Goal: Information Seeking & Learning: Learn about a topic

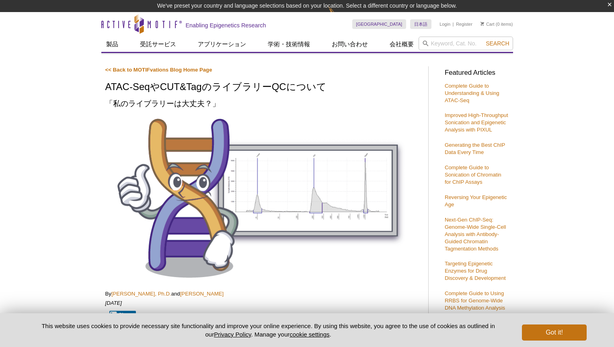
click at [560, 329] on button "Got it!" at bounding box center [554, 332] width 64 height 16
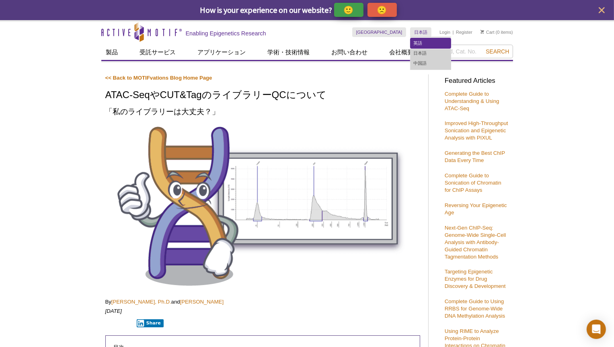
click at [418, 38] on link "英語" at bounding box center [430, 43] width 40 height 10
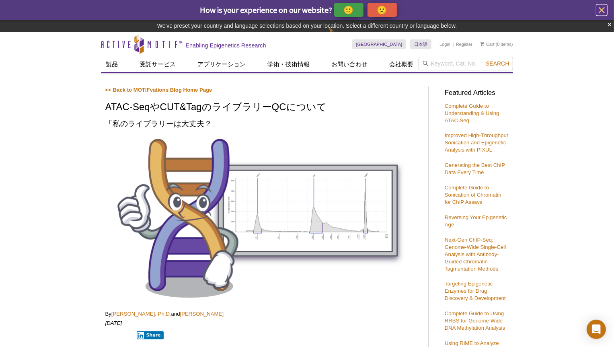
click at [603, 11] on icon "close" at bounding box center [601, 10] width 10 height 10
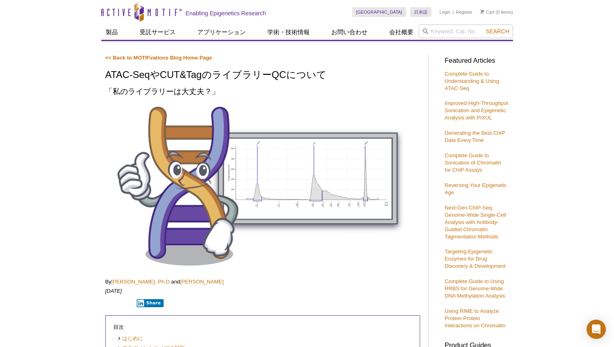
scroll to position [303, 0]
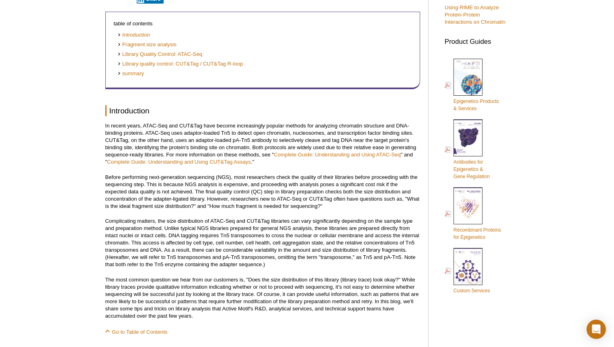
click at [293, 140] on font "In recent years, ATAC-Seq and CUT&Tag have become increasingly popular methods …" at bounding box center [260, 140] width 311 height 35
click at [157, 43] on font "Fragment size analysis" at bounding box center [149, 44] width 54 height 6
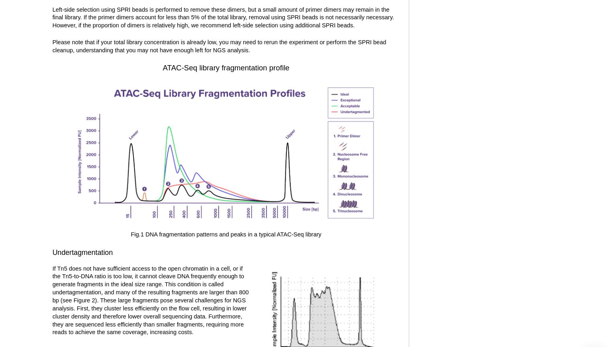
scroll to position [1115, 0]
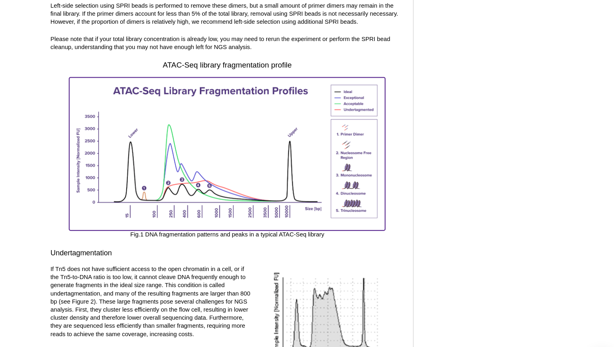
click at [241, 188] on img at bounding box center [262, 142] width 281 height 134
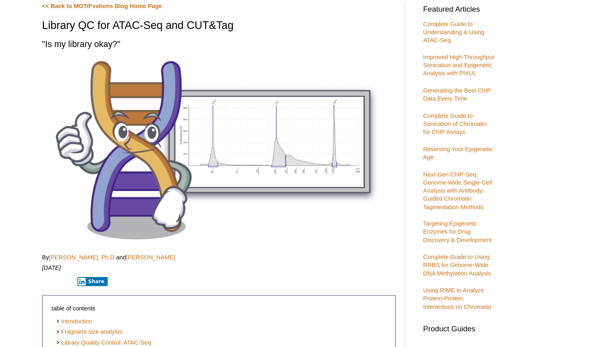
scroll to position [0, 0]
